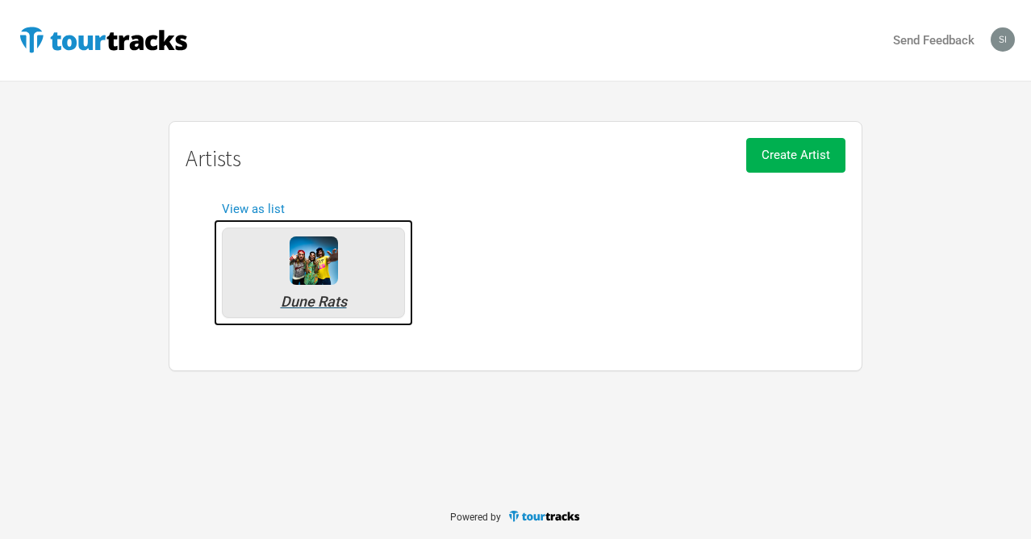
click at [315, 272] on img at bounding box center [314, 260] width 48 height 48
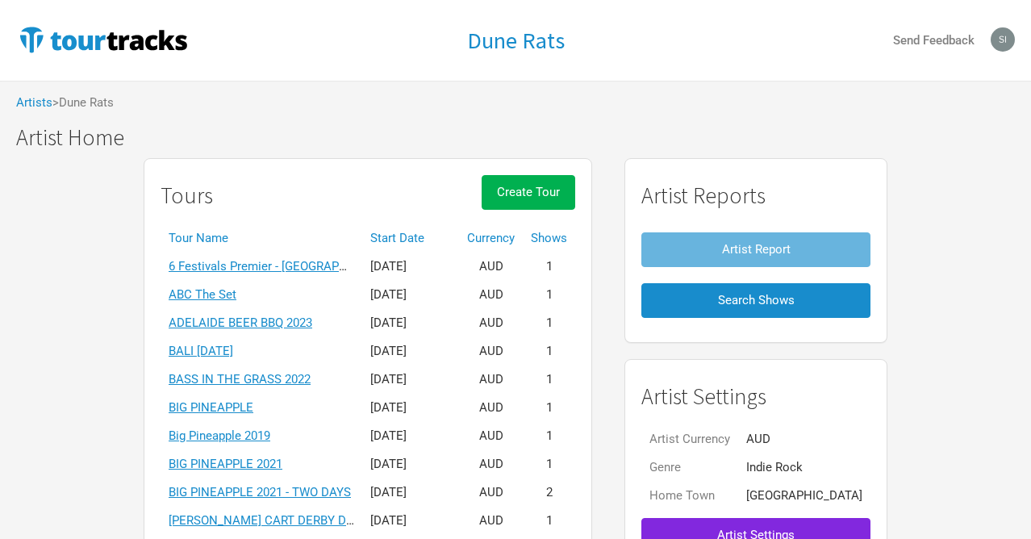
click at [432, 234] on th "Start Date" at bounding box center [410, 238] width 97 height 28
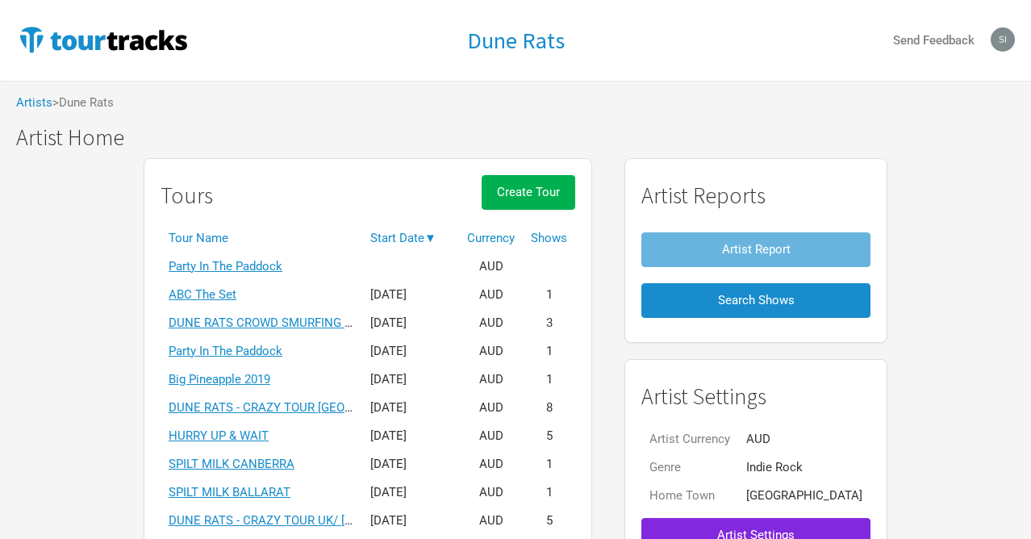
click at [432, 234] on th "Start Date ▼" at bounding box center [410, 238] width 97 height 28
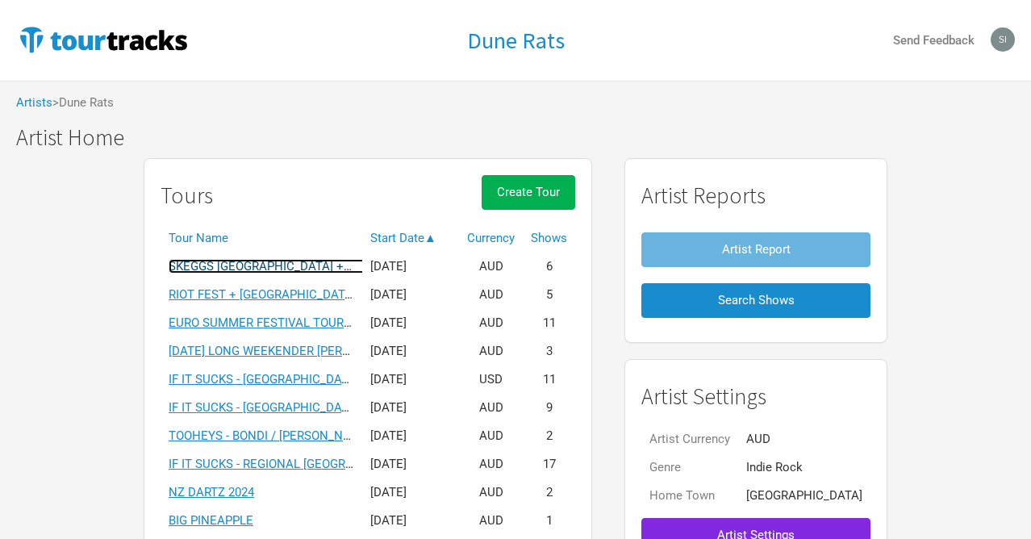
click at [319, 262] on link "SKEGGS [GEOGRAPHIC_DATA] + [GEOGRAPHIC_DATA] 2025" at bounding box center [330, 266] width 323 height 15
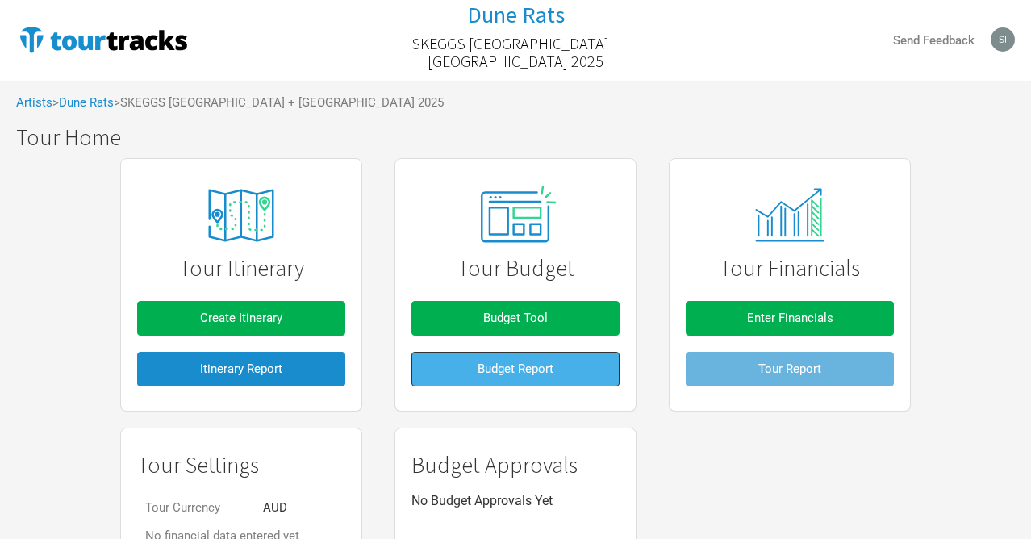
click at [536, 369] on span "Budget Report" at bounding box center [516, 368] width 76 height 15
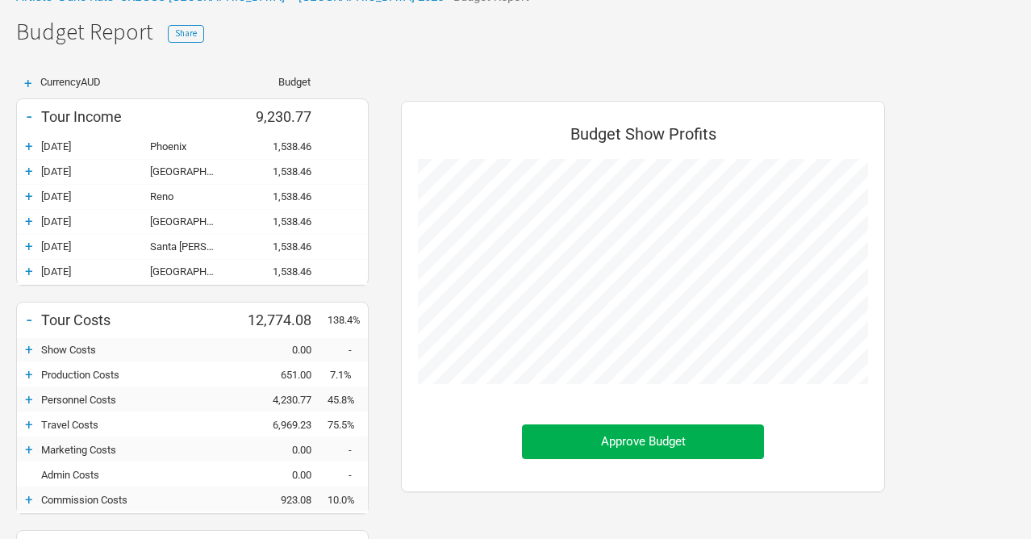
scroll to position [108, 0]
